Goal: Task Accomplishment & Management: Use online tool/utility

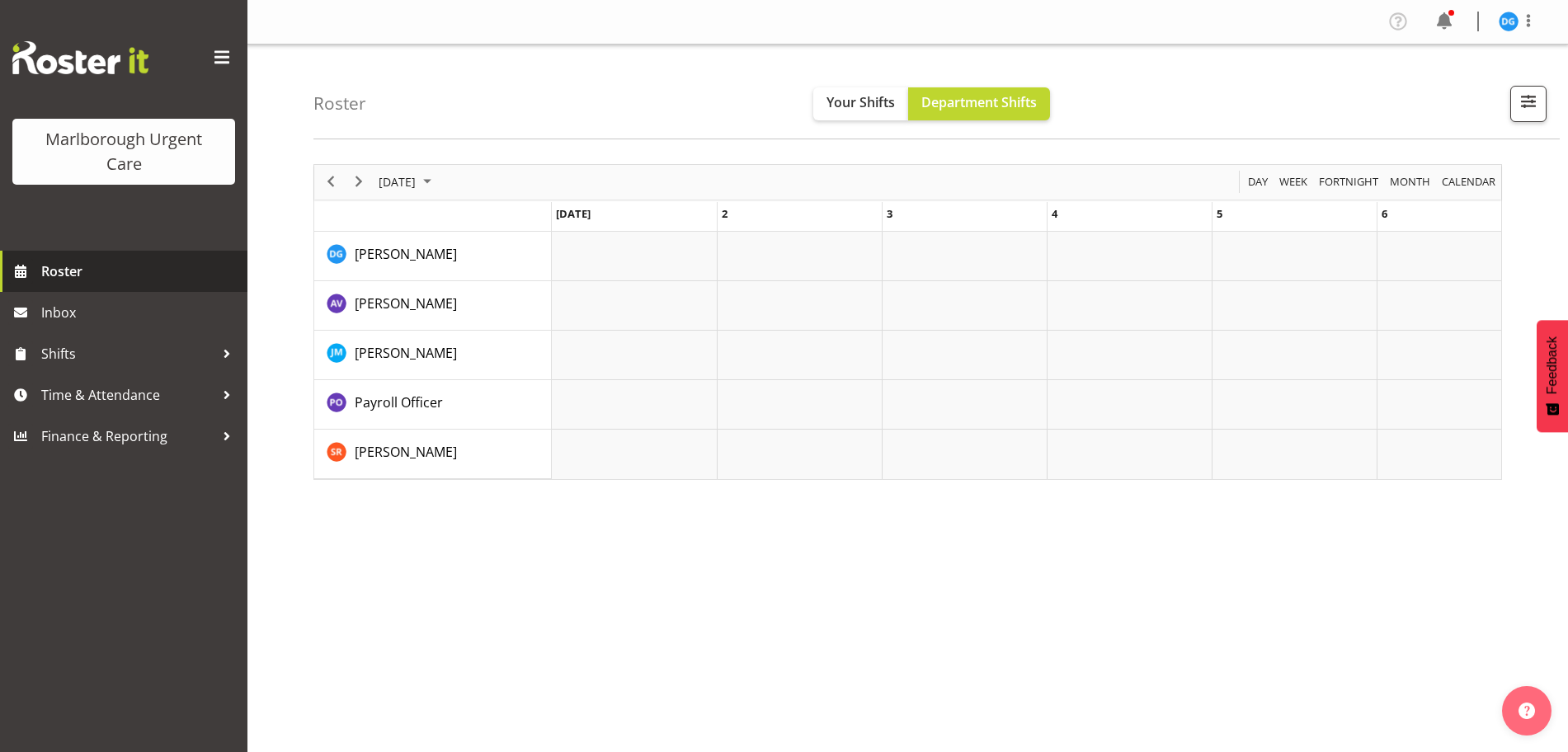
click at [71, 264] on span "Roster" at bounding box center [140, 272] width 198 height 25
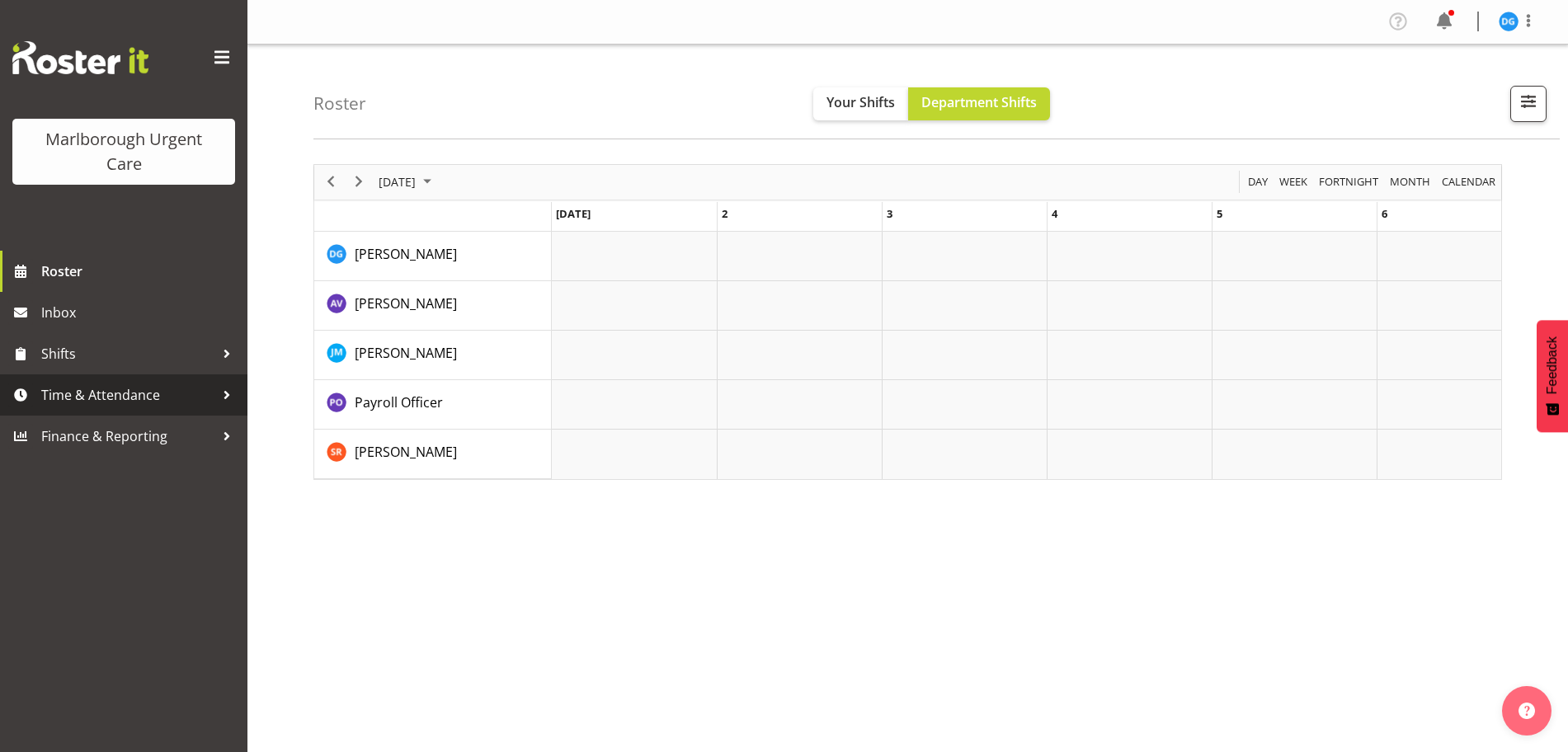
click at [102, 391] on span "Time & Attendance" at bounding box center [127, 395] width 173 height 25
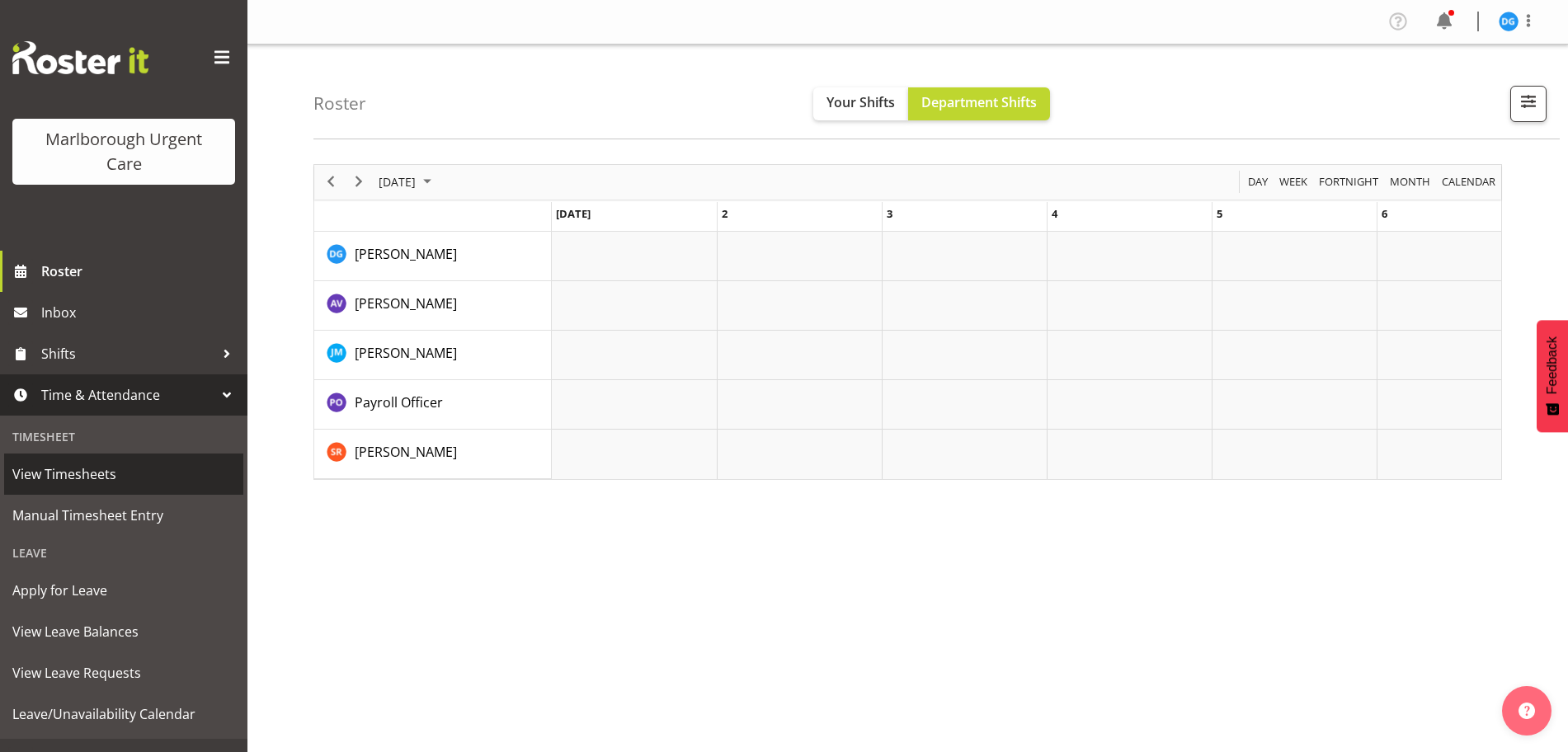
click at [103, 491] on link "View Timesheets" at bounding box center [124, 474] width 239 height 41
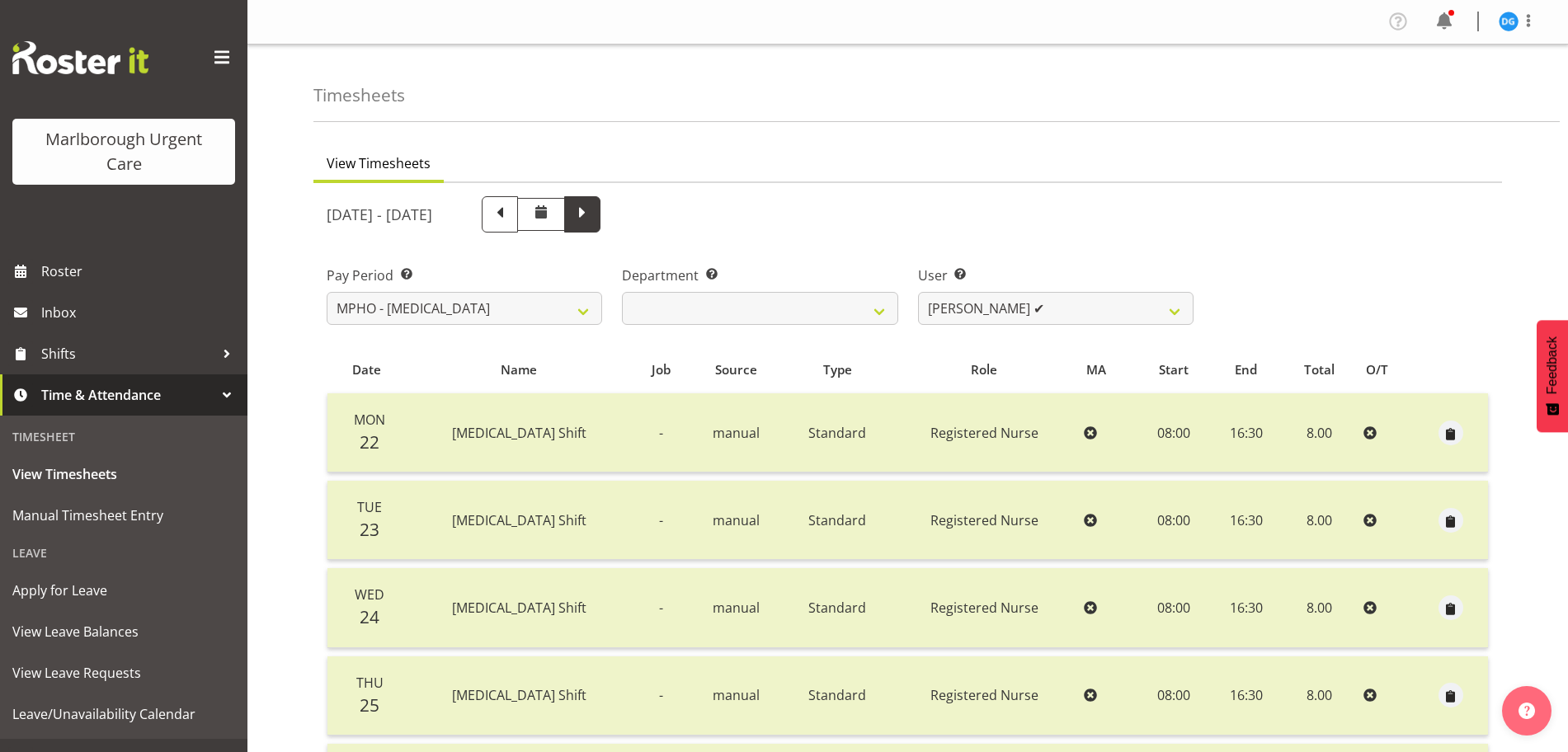
click at [593, 203] on span at bounding box center [583, 213] width 22 height 22
select select
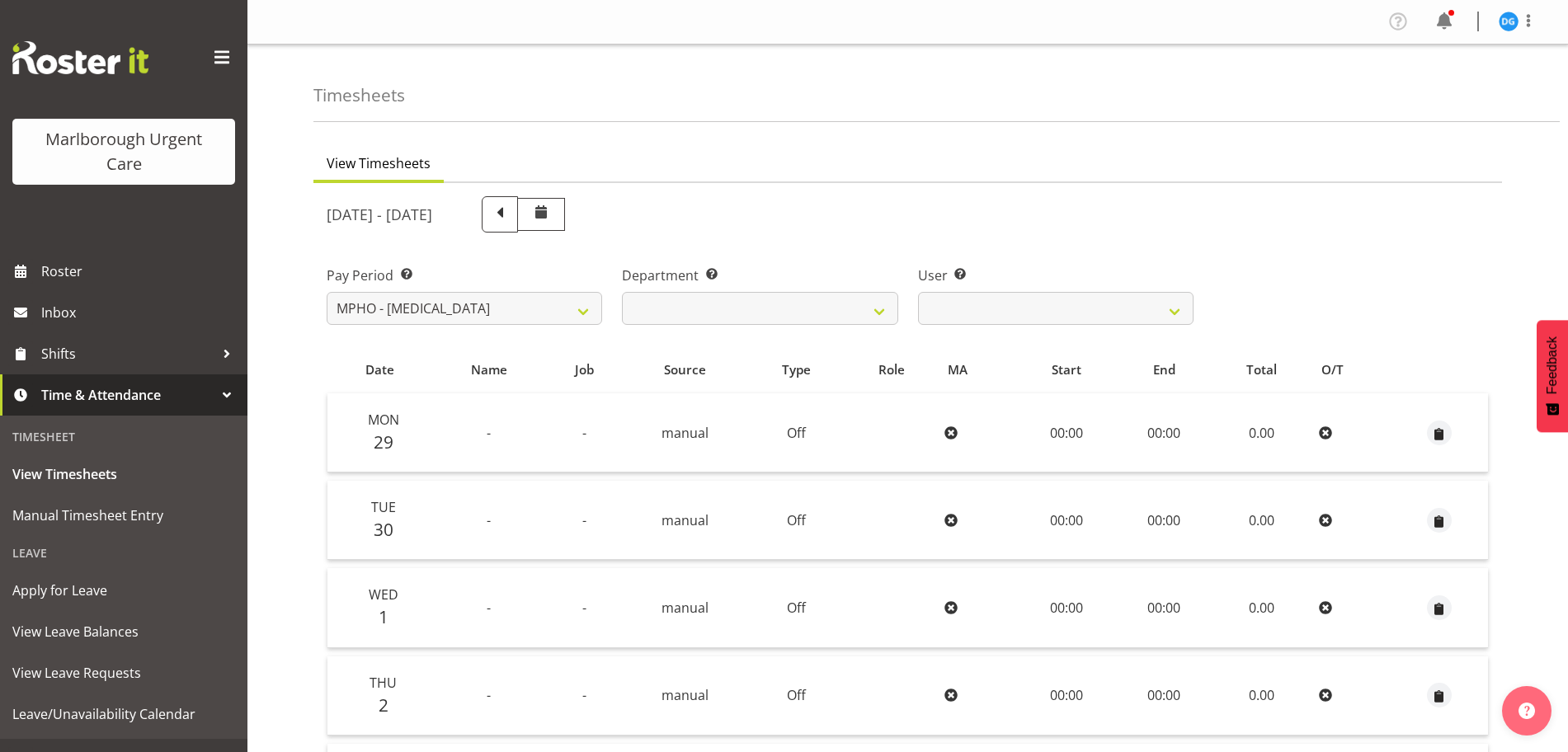
scroll to position [381, 0]
